Goal: Check status: Check status

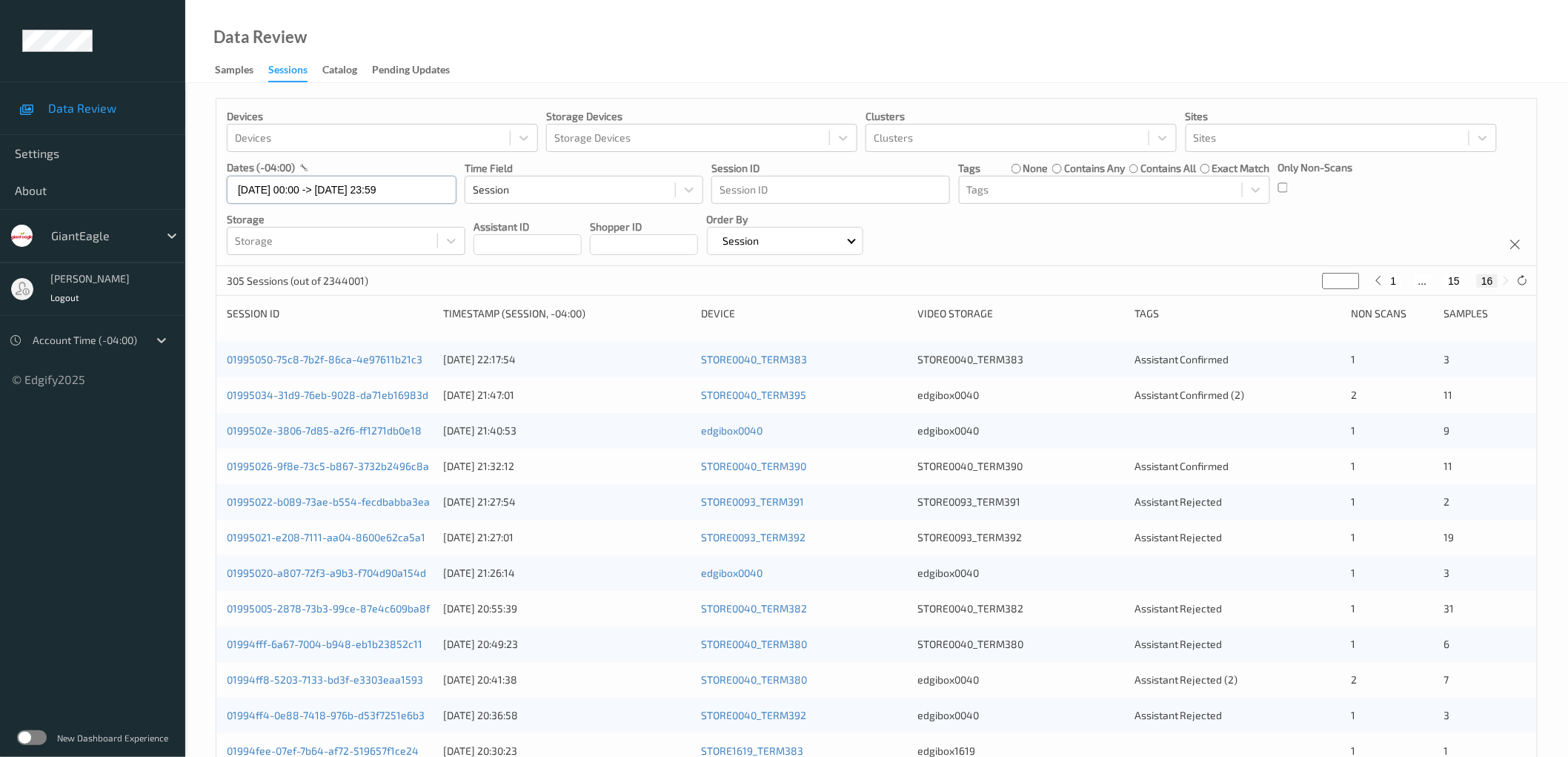
click at [364, 197] on input "[DATE] 00:00 -> [DATE] 23:59" at bounding box center [342, 190] width 230 height 29
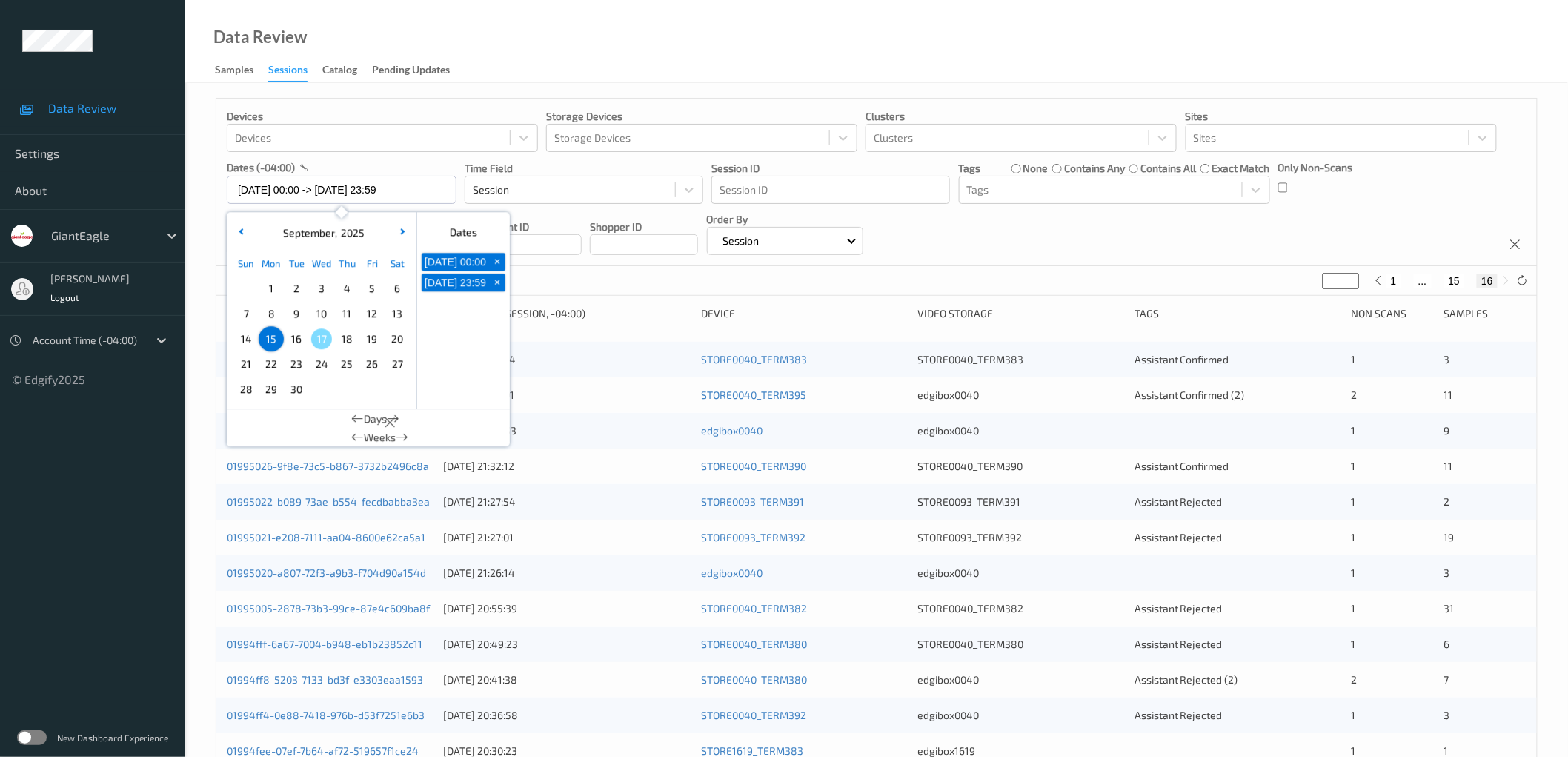
click at [301, 342] on span "16" at bounding box center [297, 339] width 21 height 21
type input "[DATE] 00:00"
type input "*"
click at [301, 339] on span "16" at bounding box center [297, 339] width 21 height 21
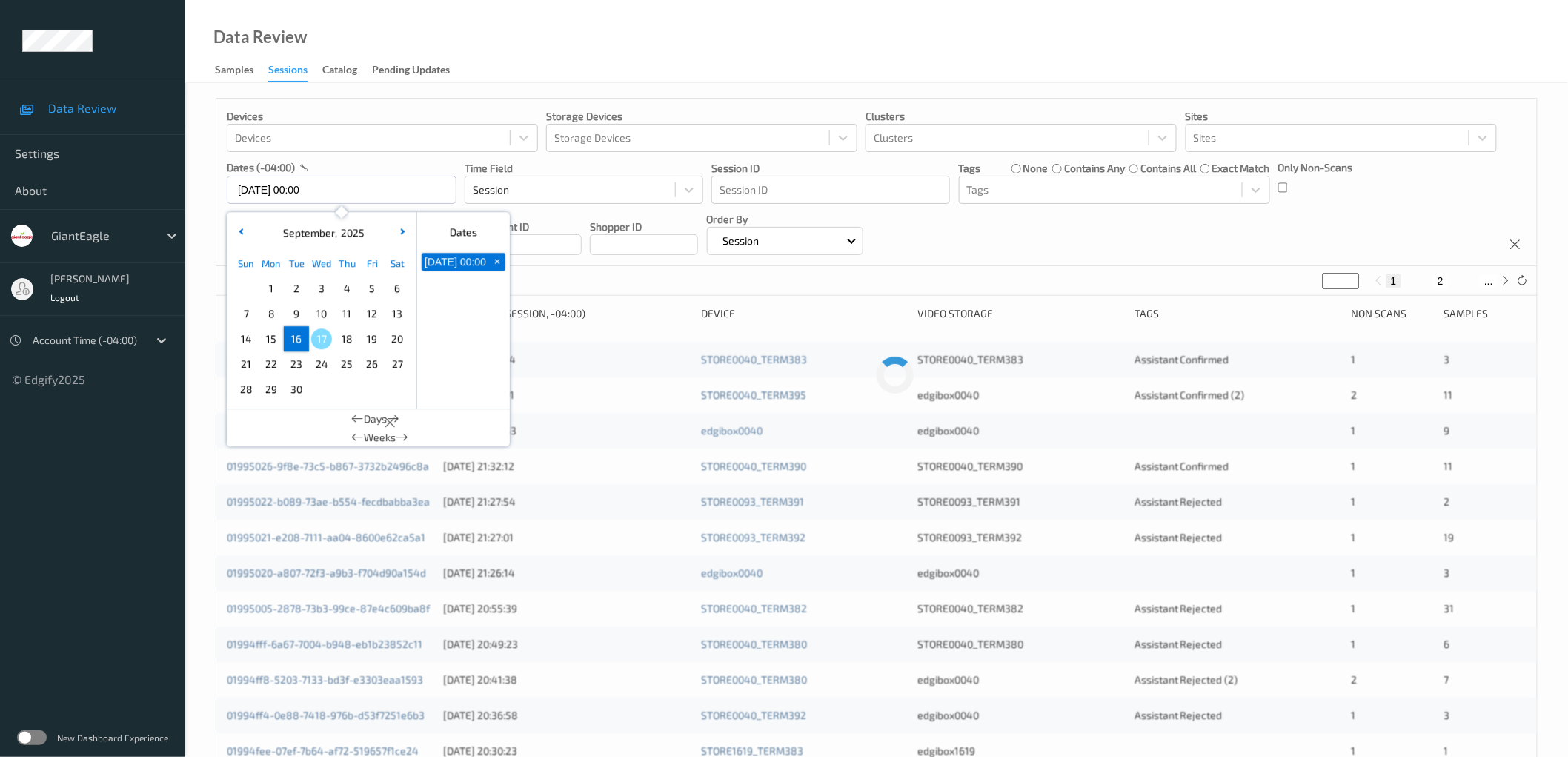
type input "[DATE] 00:00 -> [DATE] 23:59"
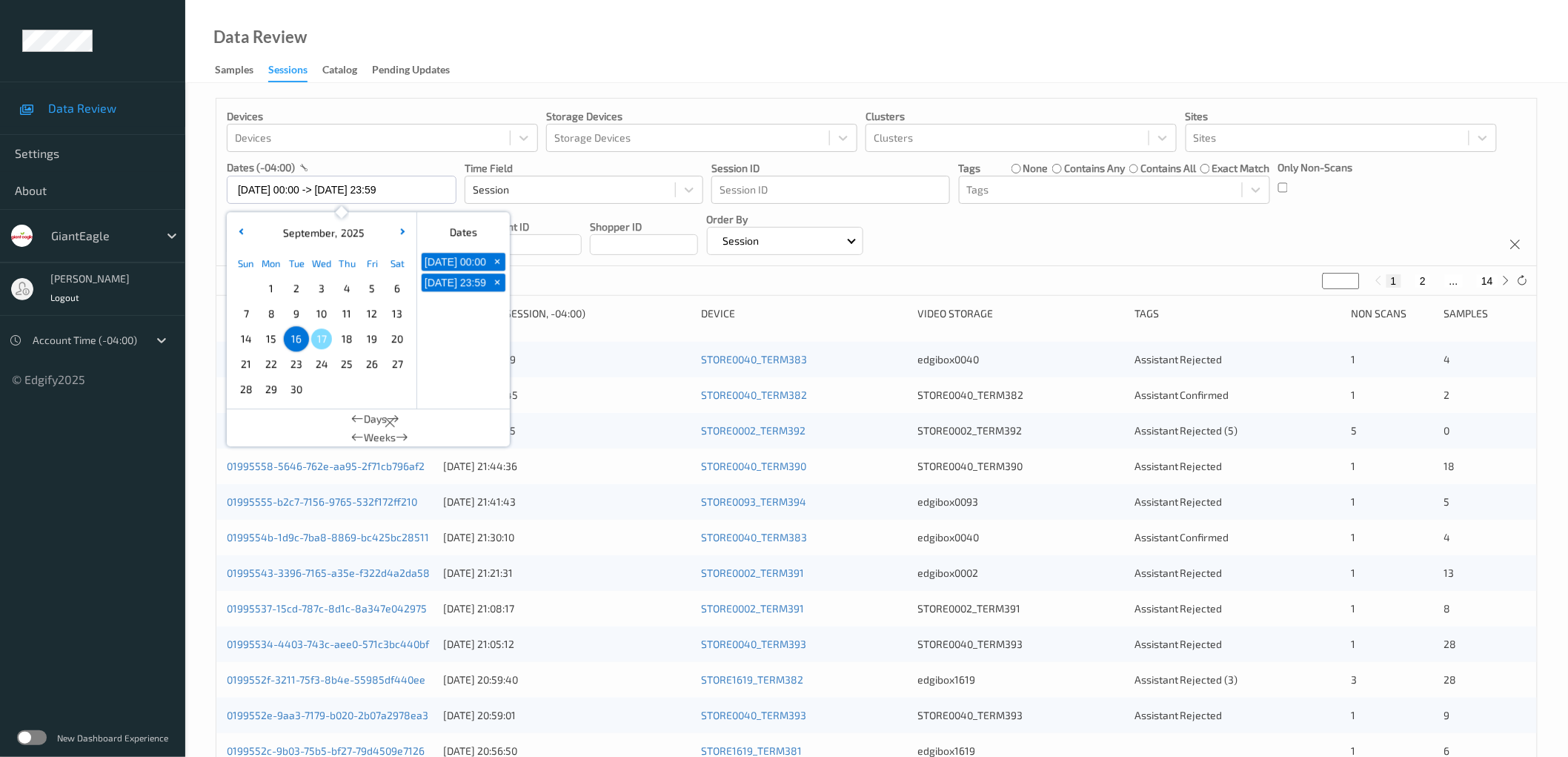
click at [1040, 228] on div "Devices Devices Storage Devices Storage Devices Clusters Clusters Sites Sites d…" at bounding box center [877, 182] width 1321 height 168
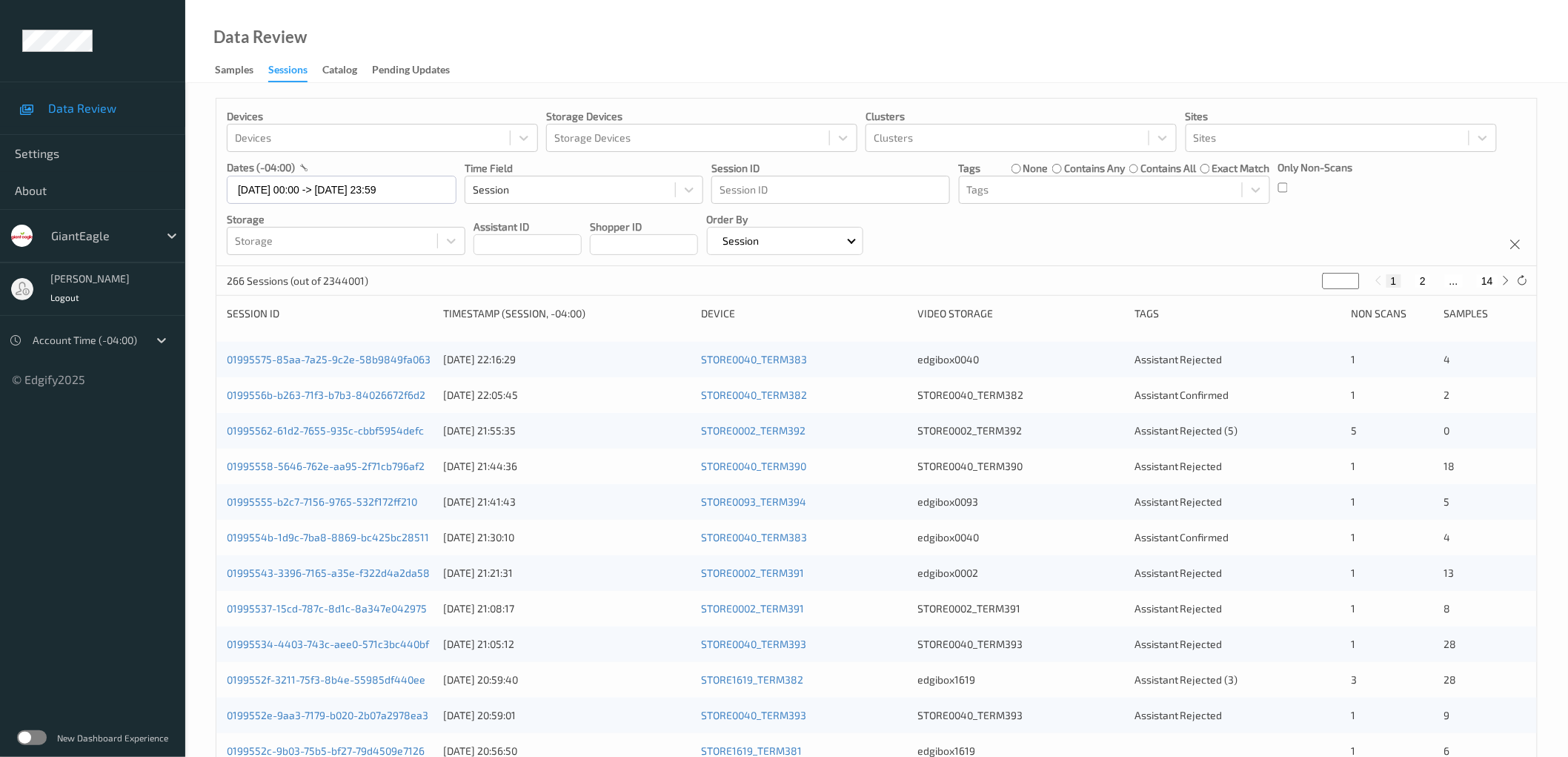
click at [39, 459] on label at bounding box center [31, 738] width 30 height 15
